Goal: Find specific page/section: Find specific page/section

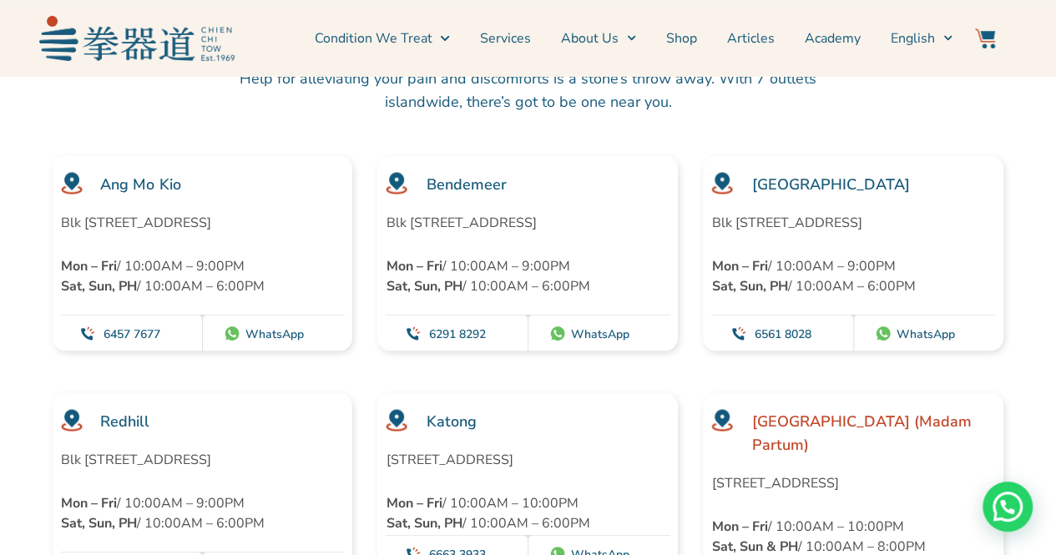
scroll to position [4676, 0]
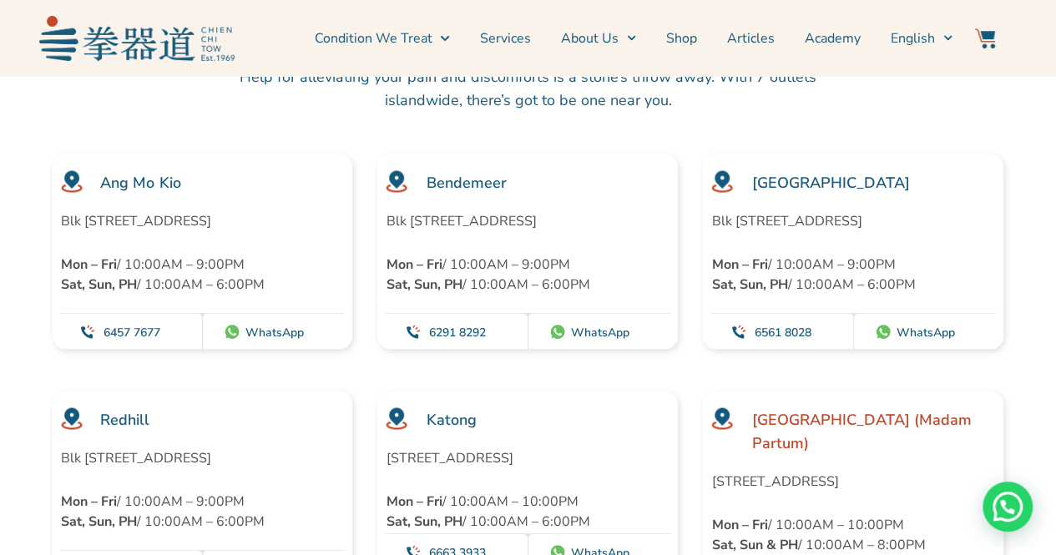
drag, startPoint x: 60, startPoint y: 193, endPoint x: 164, endPoint y: 208, distance: 105.5
click at [164, 210] on p "Blk 452 Ang Mo Kio Avenue 10 #01-1783, Singapore 560452" at bounding box center [203, 220] width 284 height 20
drag, startPoint x: 172, startPoint y: 214, endPoint x: 55, endPoint y: 187, distance: 119.9
click at [55, 187] on div "Ang Mo Kio Blk 452 Ang Mo Kio Avenue 10 #01-1783, Singapore 560452 Mon – Fri / …" at bounding box center [203, 251] width 301 height 195
copy p "Blk 452 Ang Mo Kio Avenue 10 #01-1783, Singapore 560452"
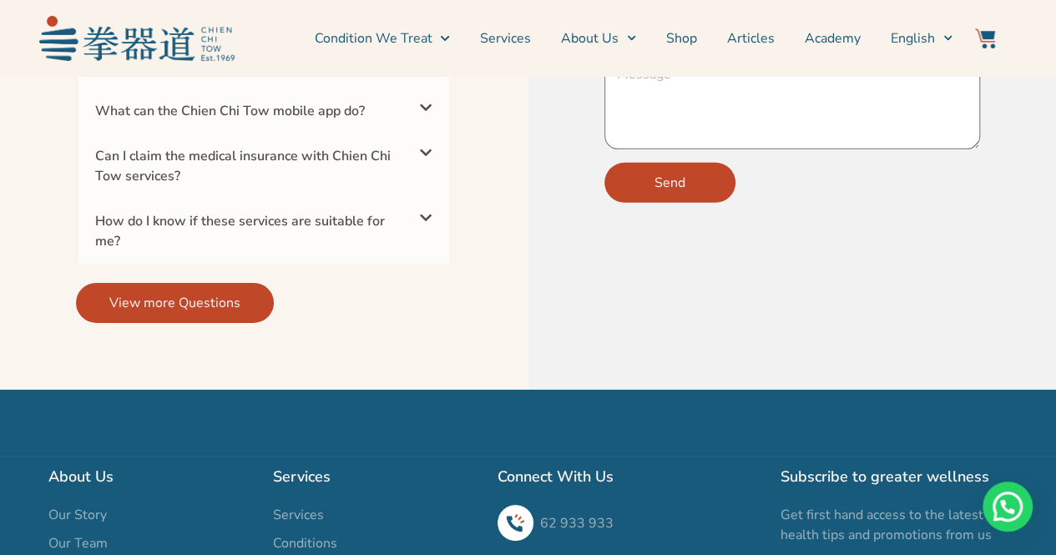
scroll to position [5762, 0]
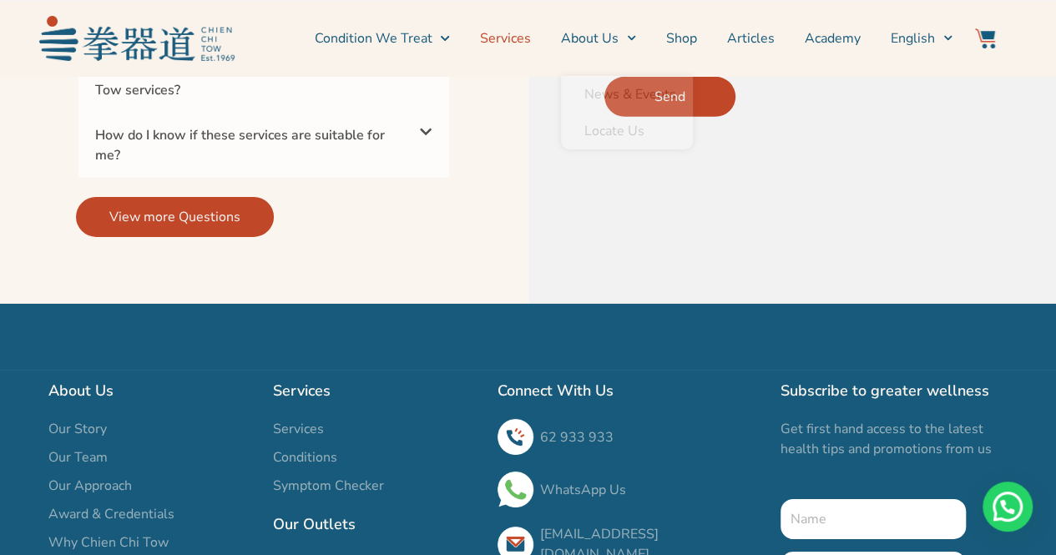
click at [531, 42] on link "Services" at bounding box center [505, 39] width 51 height 42
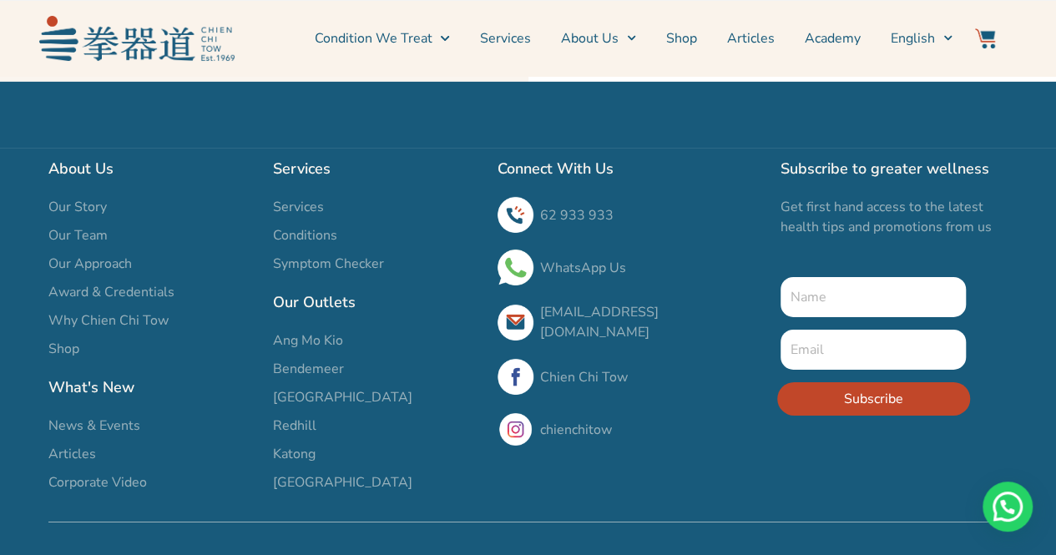
scroll to position [5428, 0]
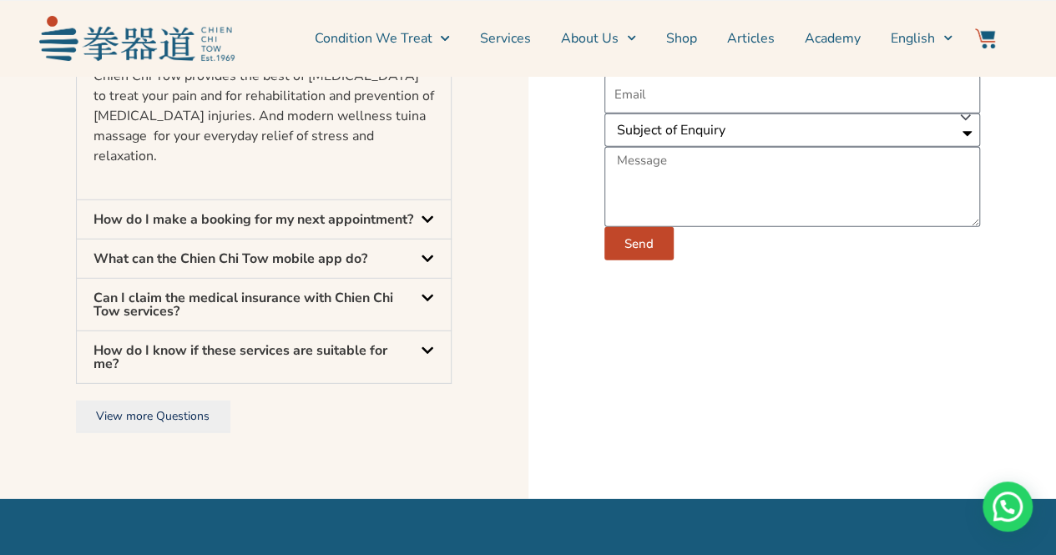
click at [526, 40] on link "Services" at bounding box center [505, 39] width 51 height 42
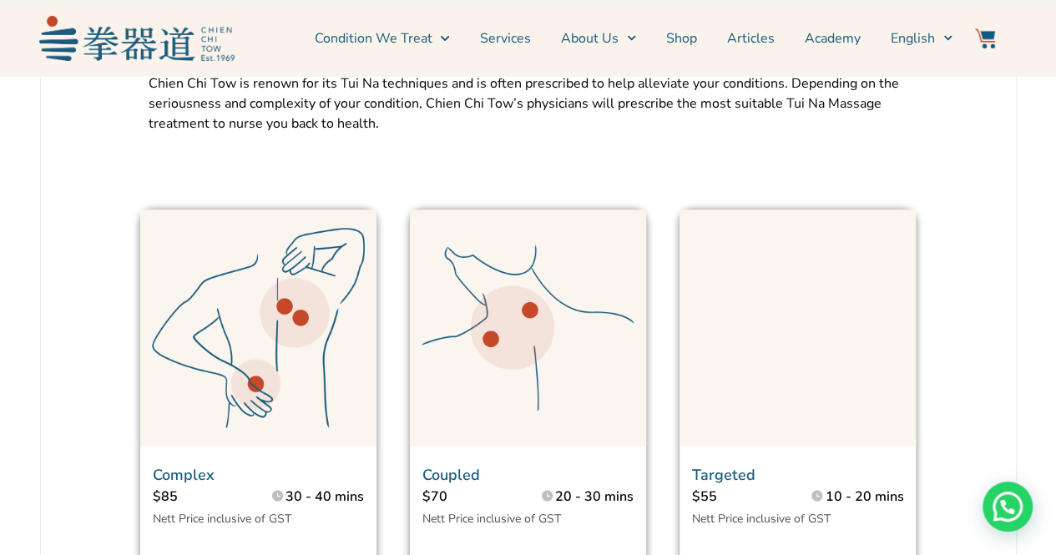
scroll to position [835, 0]
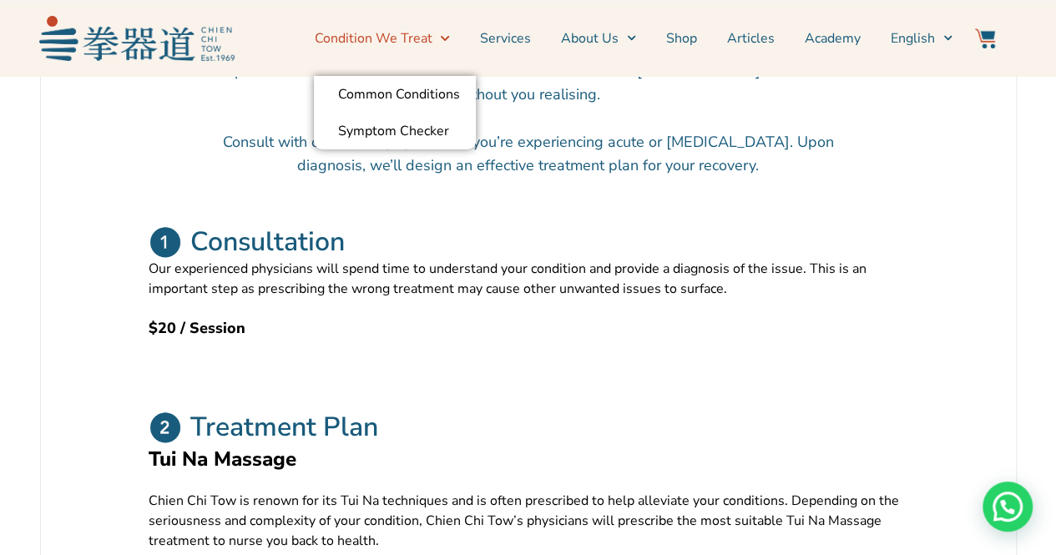
click at [441, 36] on span "Menu" at bounding box center [441, 38] width 18 height 26
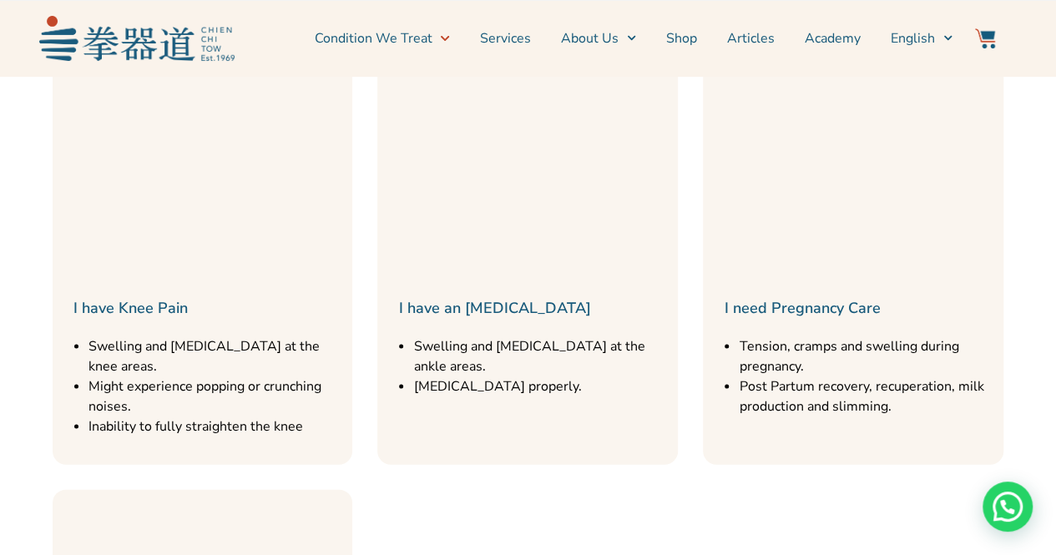
scroll to position [1503, 0]
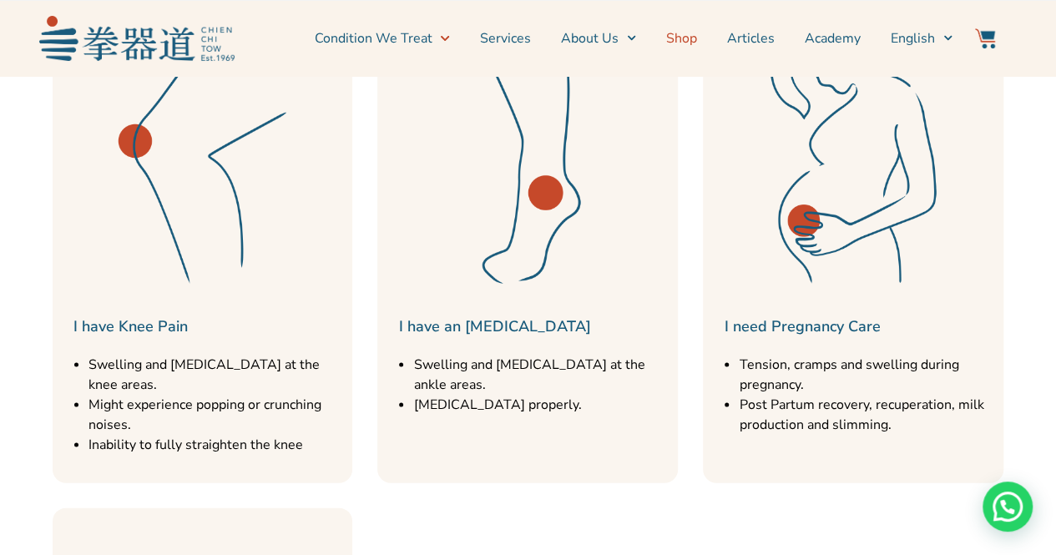
click at [689, 39] on link "Shop" at bounding box center [681, 39] width 31 height 42
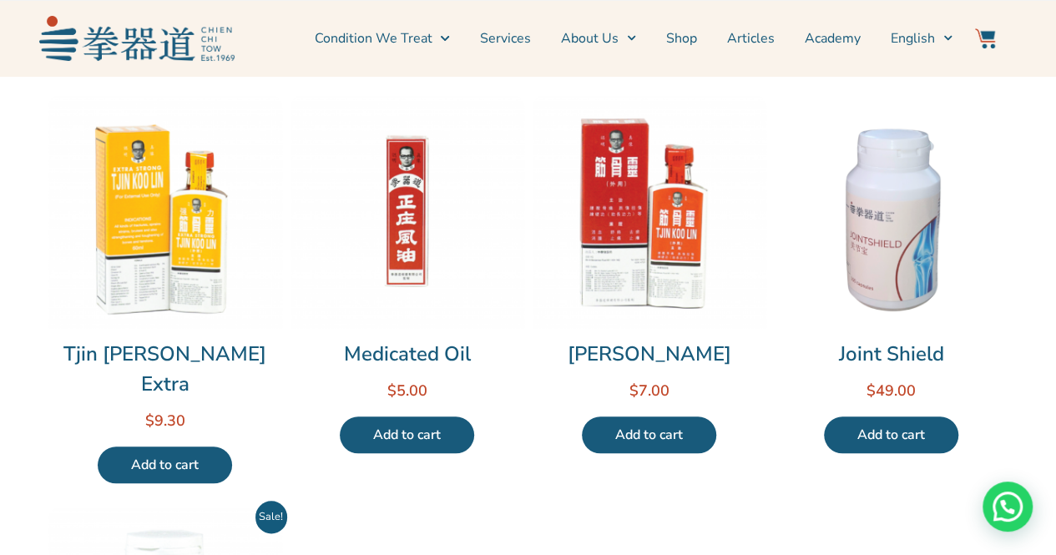
scroll to position [1086, 0]
